Goal: Task Accomplishment & Management: Manage account settings

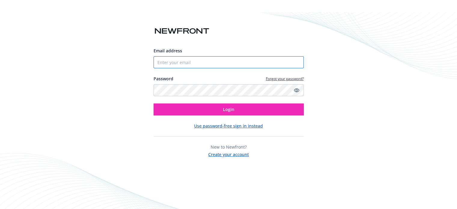
click at [173, 67] on input "Email address" at bounding box center [229, 62] width 150 height 12
click at [183, 66] on input "Email address" at bounding box center [229, 62] width 150 height 12
paste input "[EMAIL_ADDRESS][DOMAIN_NAME]"
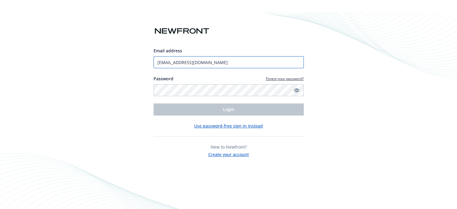
type input "[EMAIL_ADDRESS][DOMAIN_NAME]"
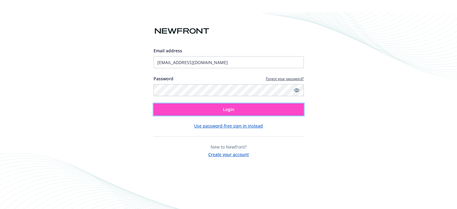
click at [237, 112] on button "Login" at bounding box center [229, 109] width 150 height 12
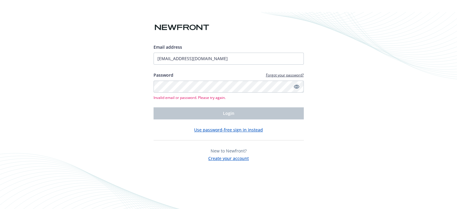
click at [297, 86] on icon "Show password" at bounding box center [296, 87] width 5 height 4
click at [270, 73] on link "Forgot your password?" at bounding box center [285, 74] width 38 height 5
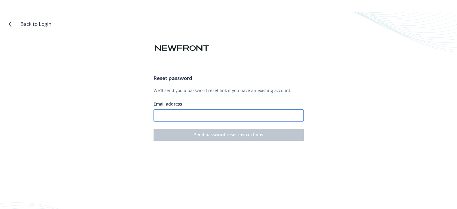
click at [234, 112] on input "Email address" at bounding box center [229, 115] width 150 height 12
paste input "[EMAIL_ADDRESS][DOMAIN_NAME]"
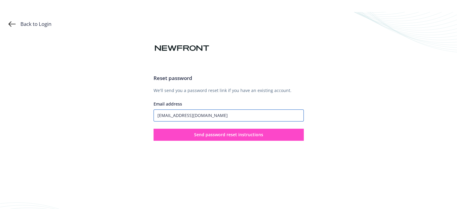
type input "[EMAIL_ADDRESS][DOMAIN_NAME]"
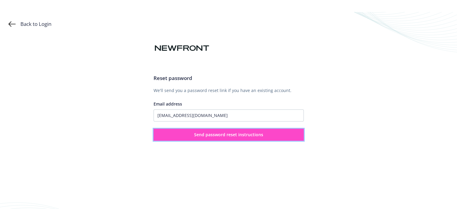
click at [255, 135] on span "Send password reset instructions" at bounding box center [228, 135] width 69 height 6
